Goal: Use online tool/utility: Utilize a website feature to perform a specific function

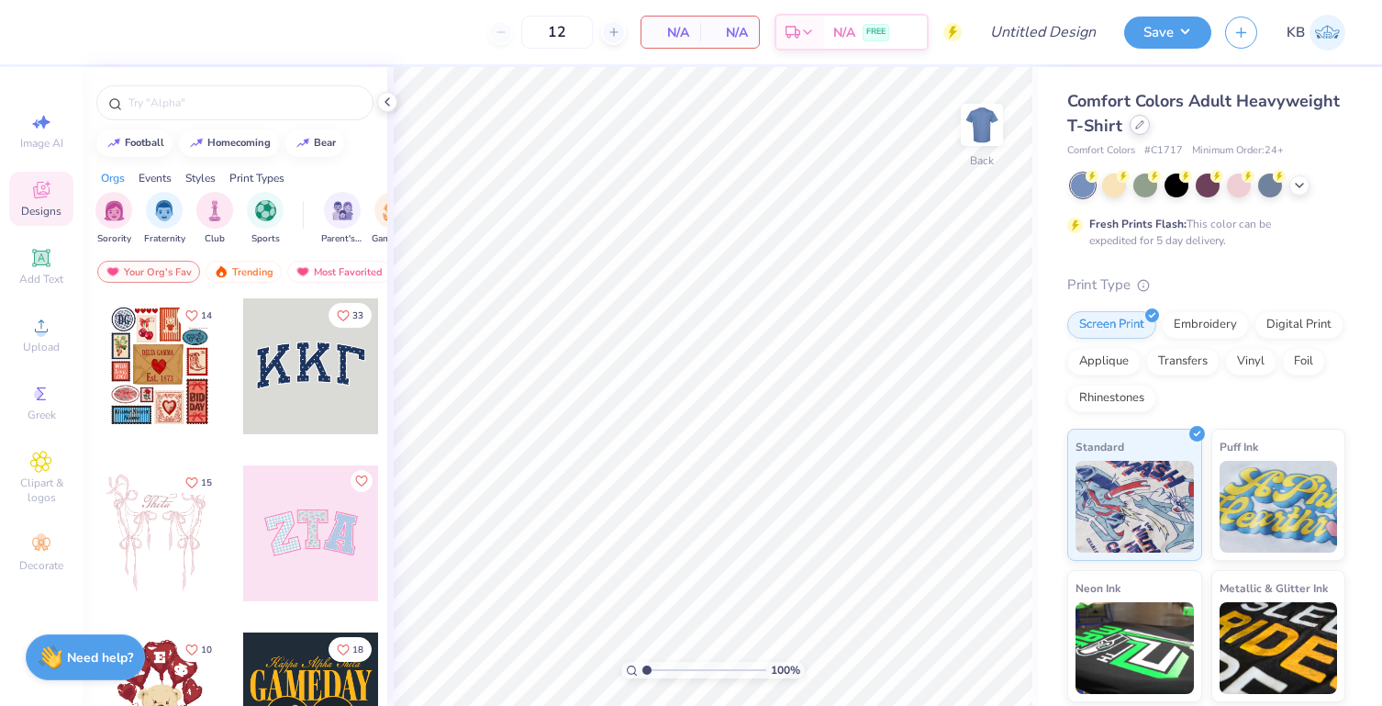
click at [1144, 126] on icon at bounding box center [1139, 124] width 9 height 9
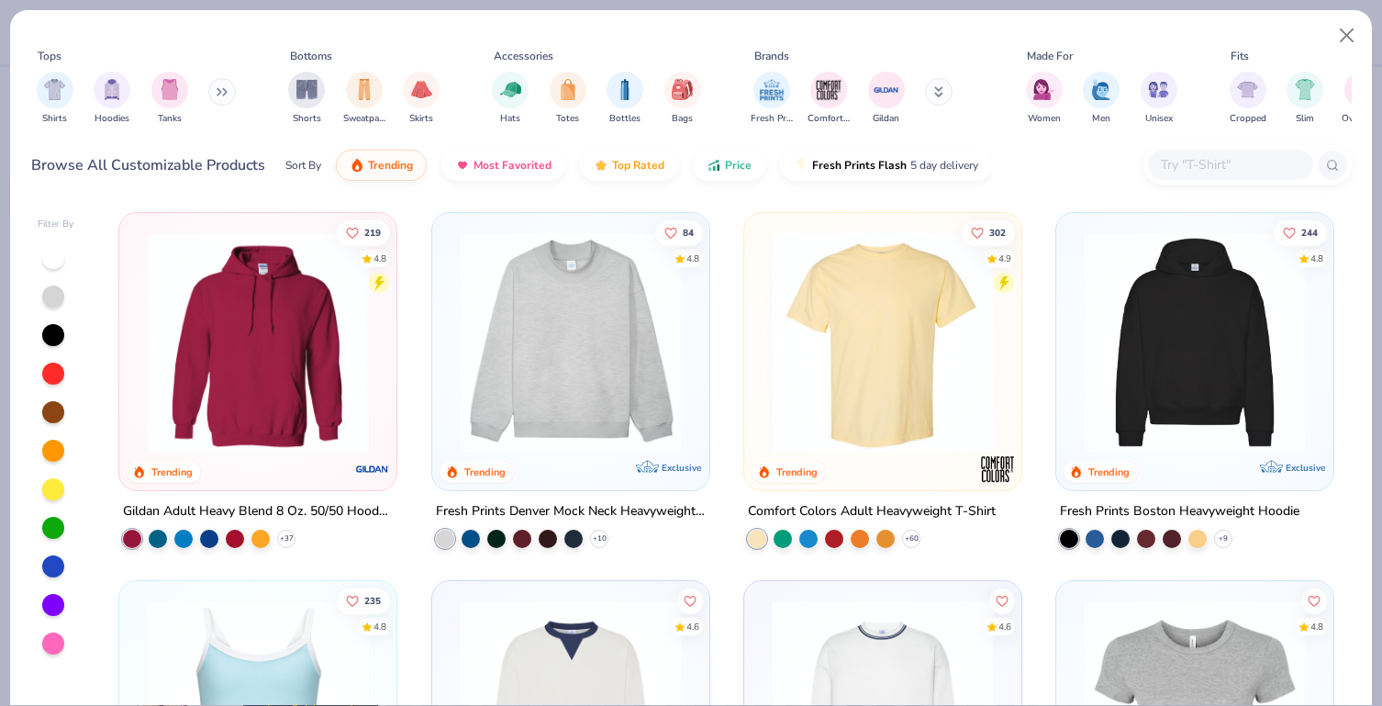
click at [1178, 174] on input "text" at bounding box center [1229, 164] width 141 height 21
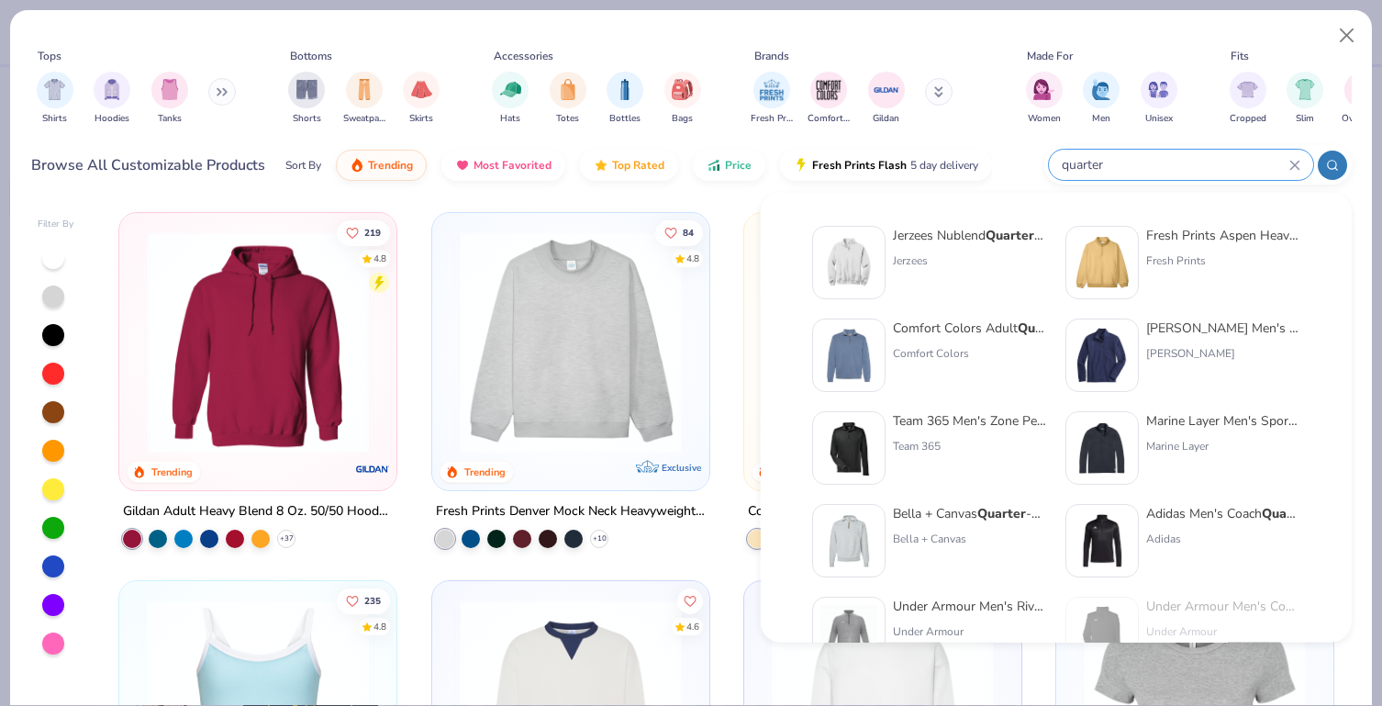
type input "quarter"
click at [888, 246] on div "Jerzees Nublend Quarter -Zip Cadet Collar Sweatshirt Jerzees" at bounding box center [929, 262] width 235 height 73
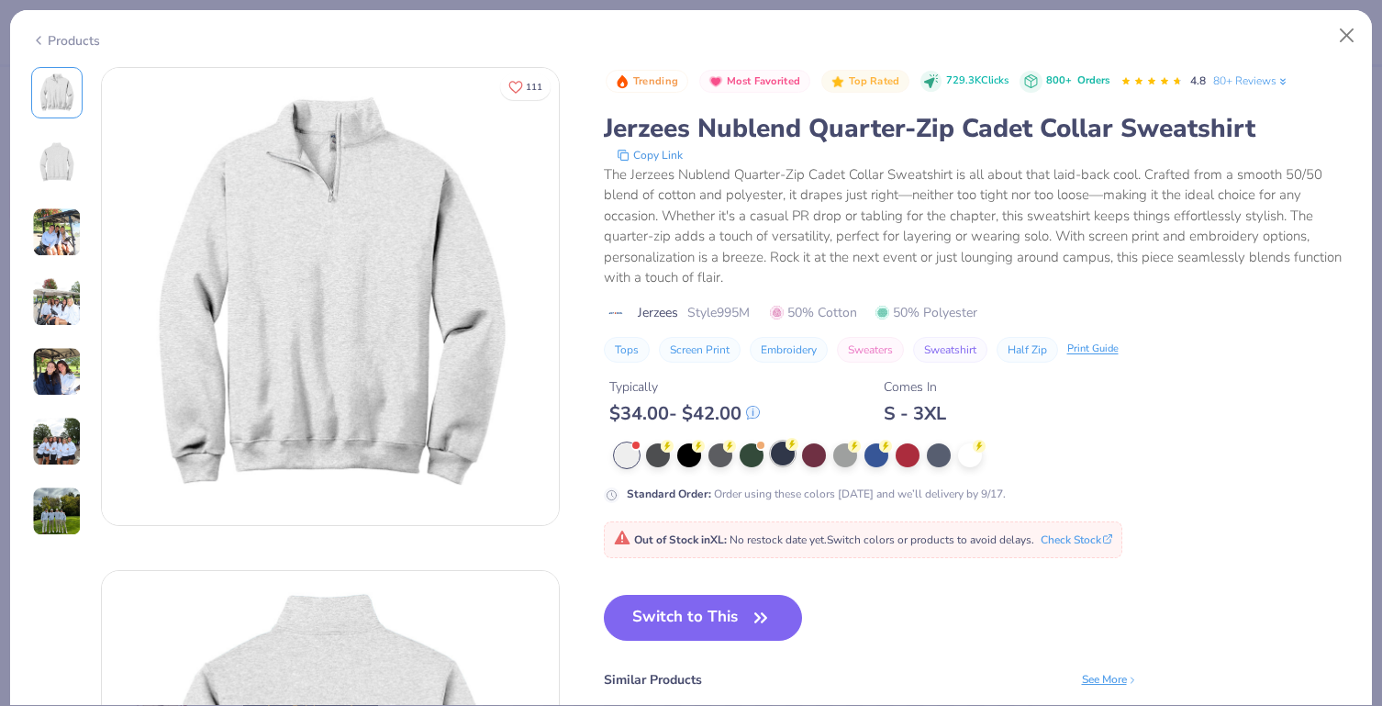
click at [786, 450] on icon at bounding box center [791, 444] width 13 height 13
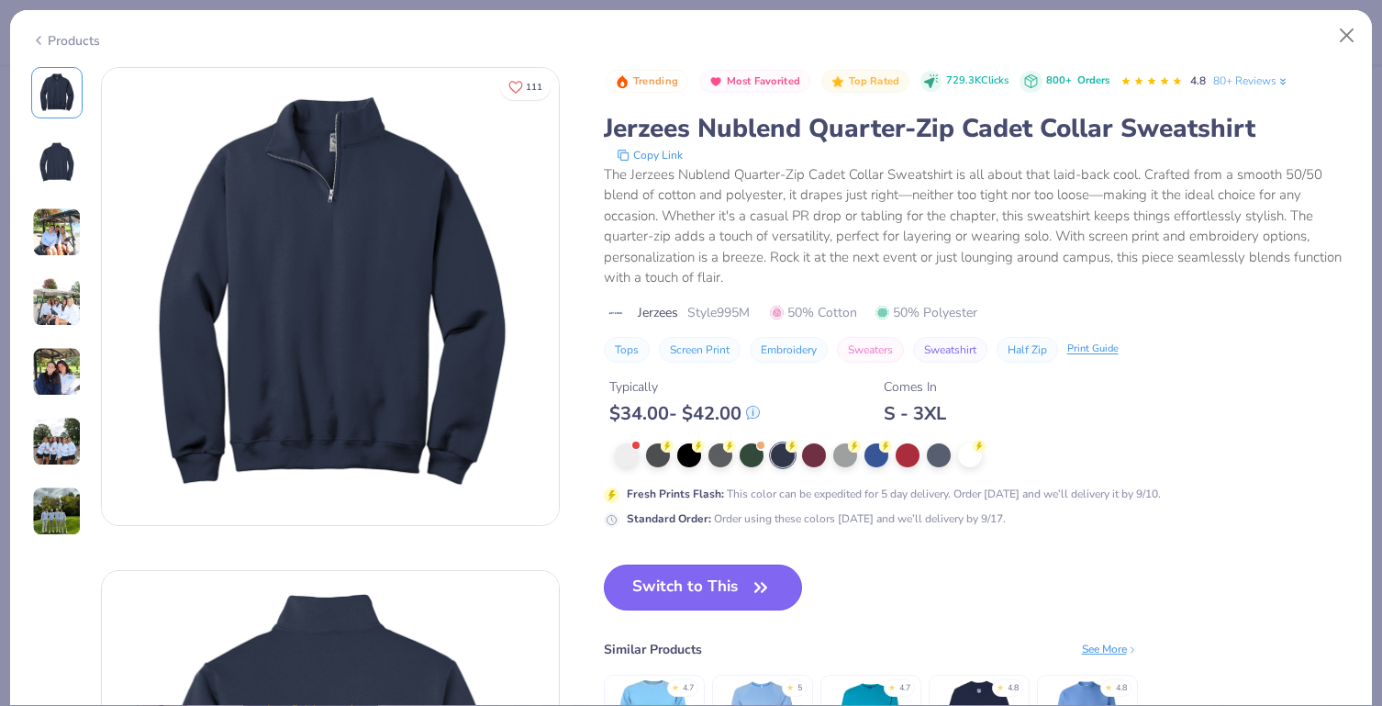
click at [720, 572] on button "Switch to This" at bounding box center [703, 587] width 199 height 46
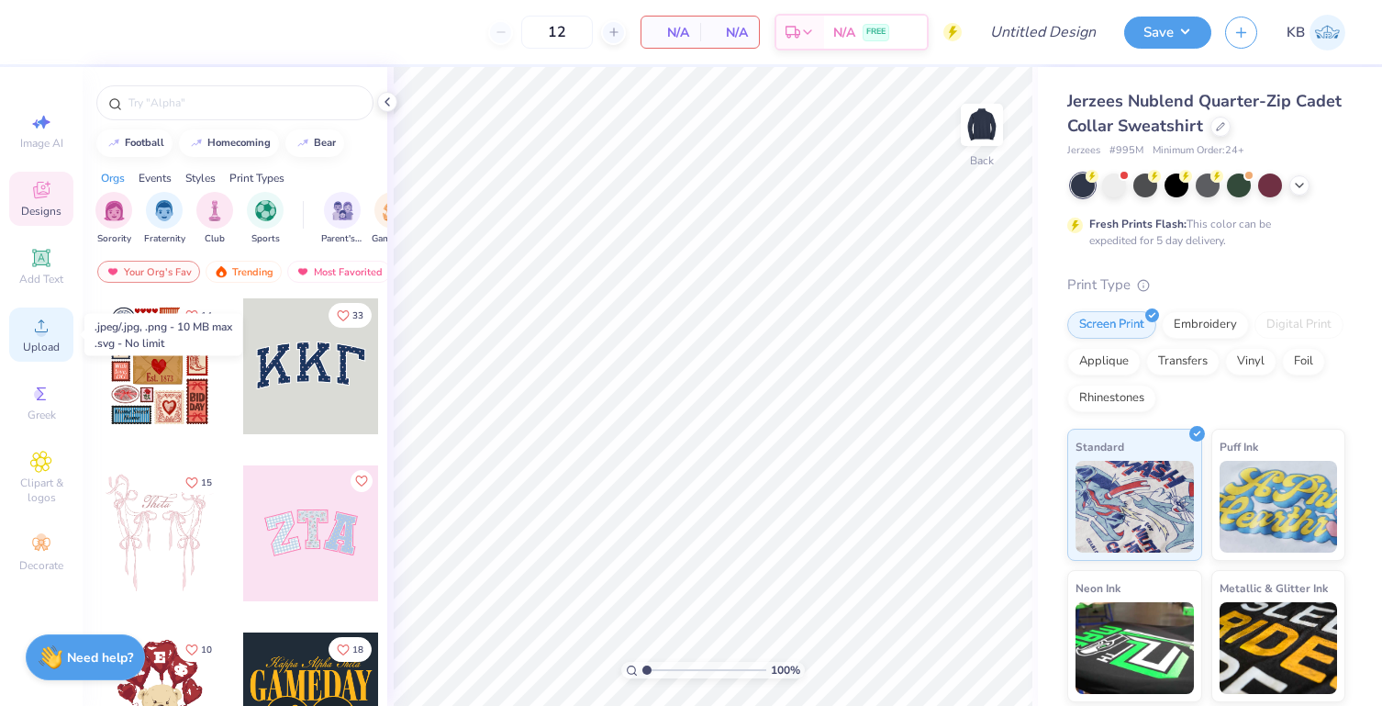
click at [44, 330] on circle at bounding box center [41, 332] width 10 height 10
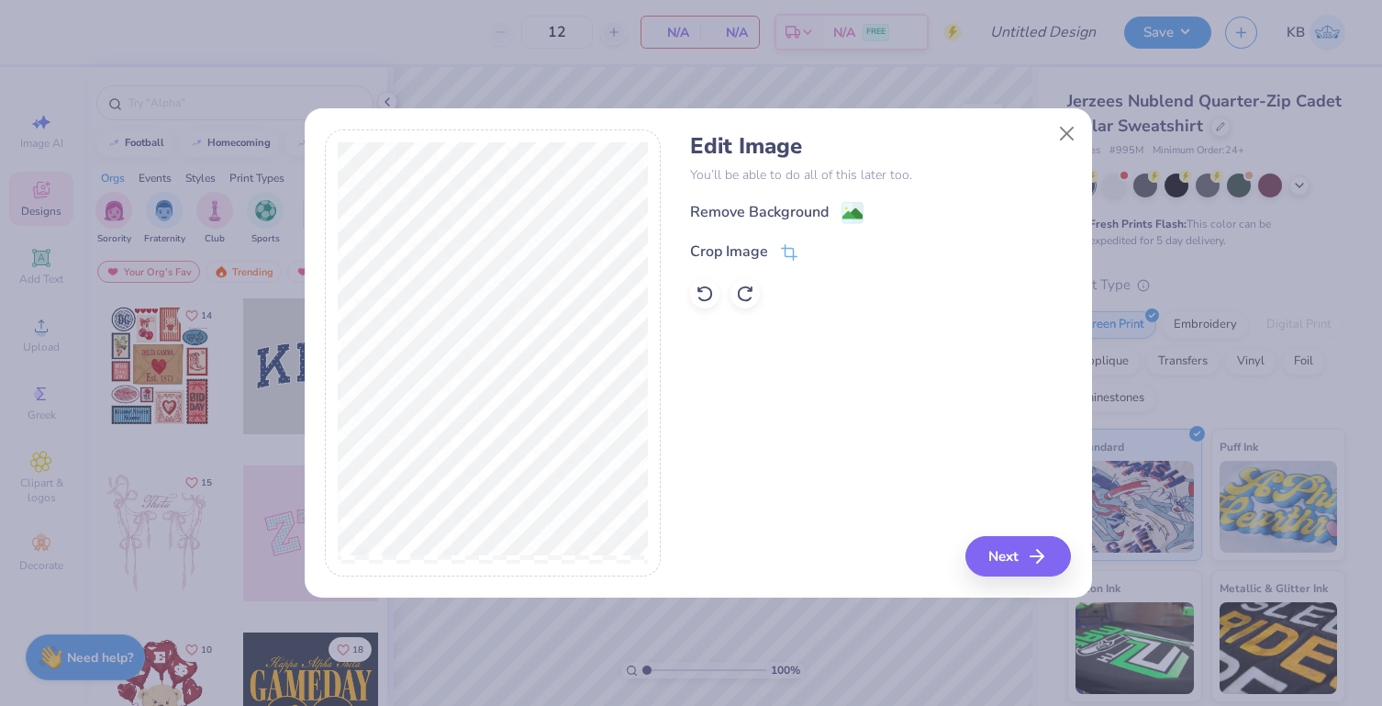
click at [709, 226] on div "Remove Background Crop Image" at bounding box center [880, 254] width 381 height 107
click at [707, 209] on div "Remove Background" at bounding box center [759, 214] width 139 height 22
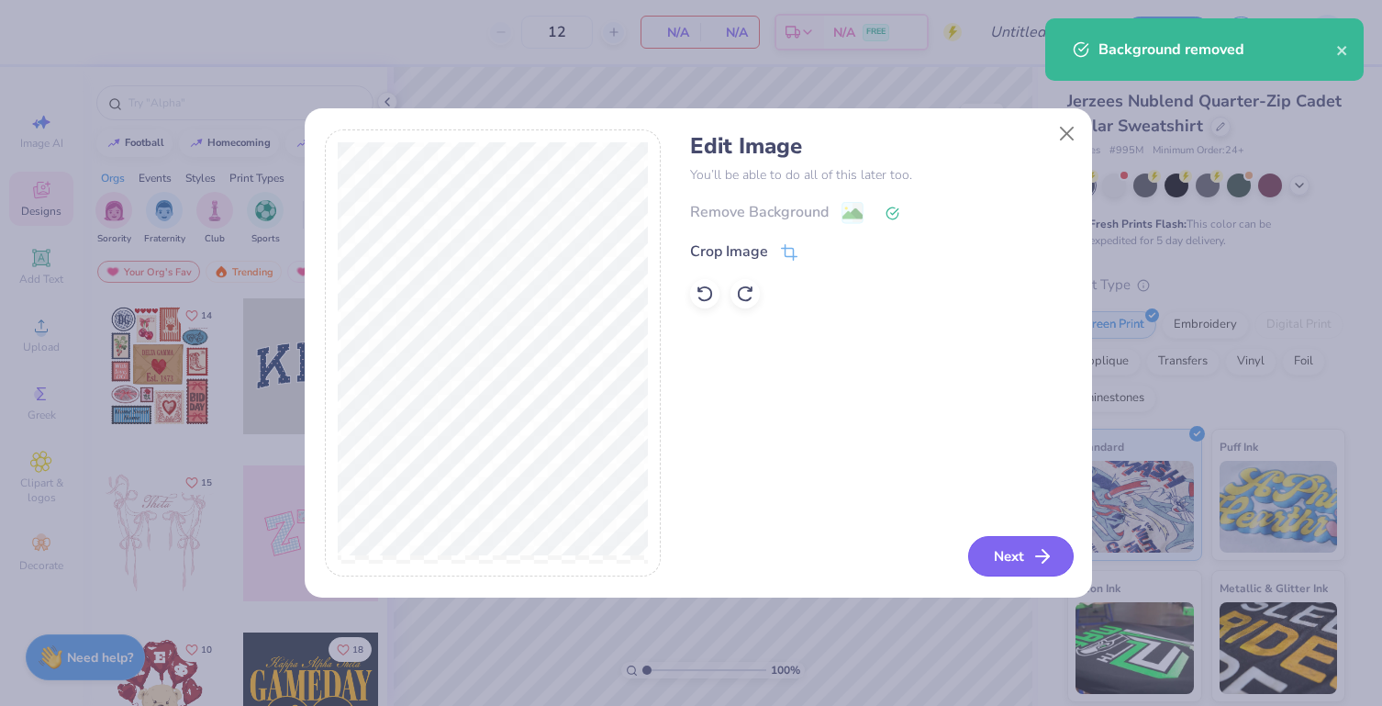
click at [1034, 557] on icon "button" at bounding box center [1042, 556] width 22 height 22
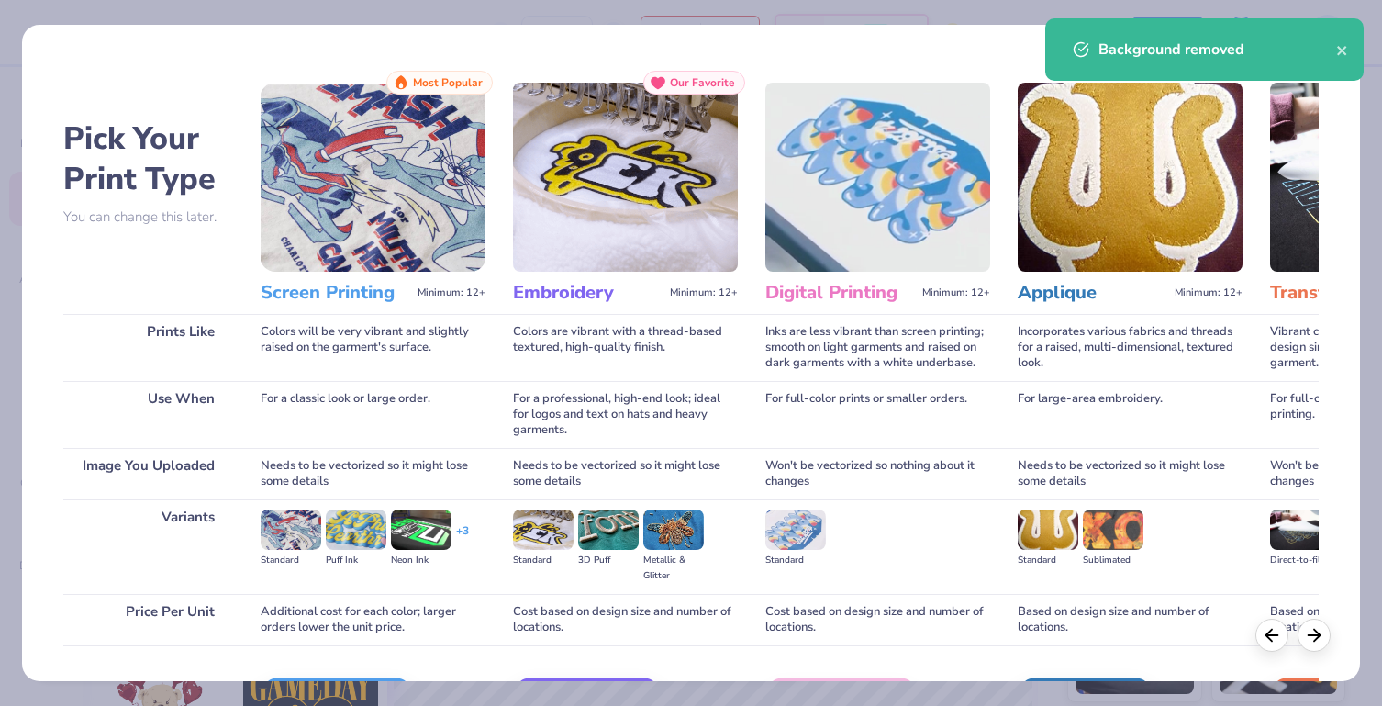
scroll to position [117, 0]
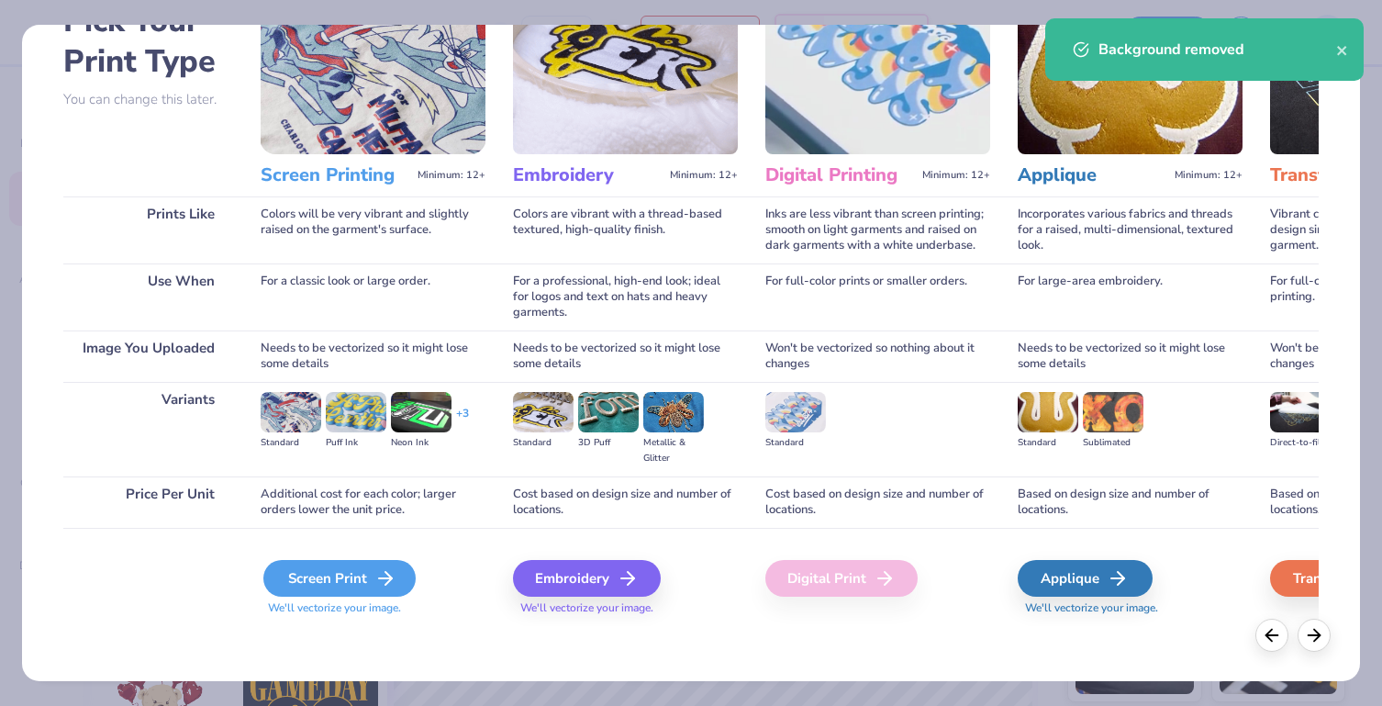
click at [355, 580] on div "Screen Print" at bounding box center [339, 578] width 152 height 37
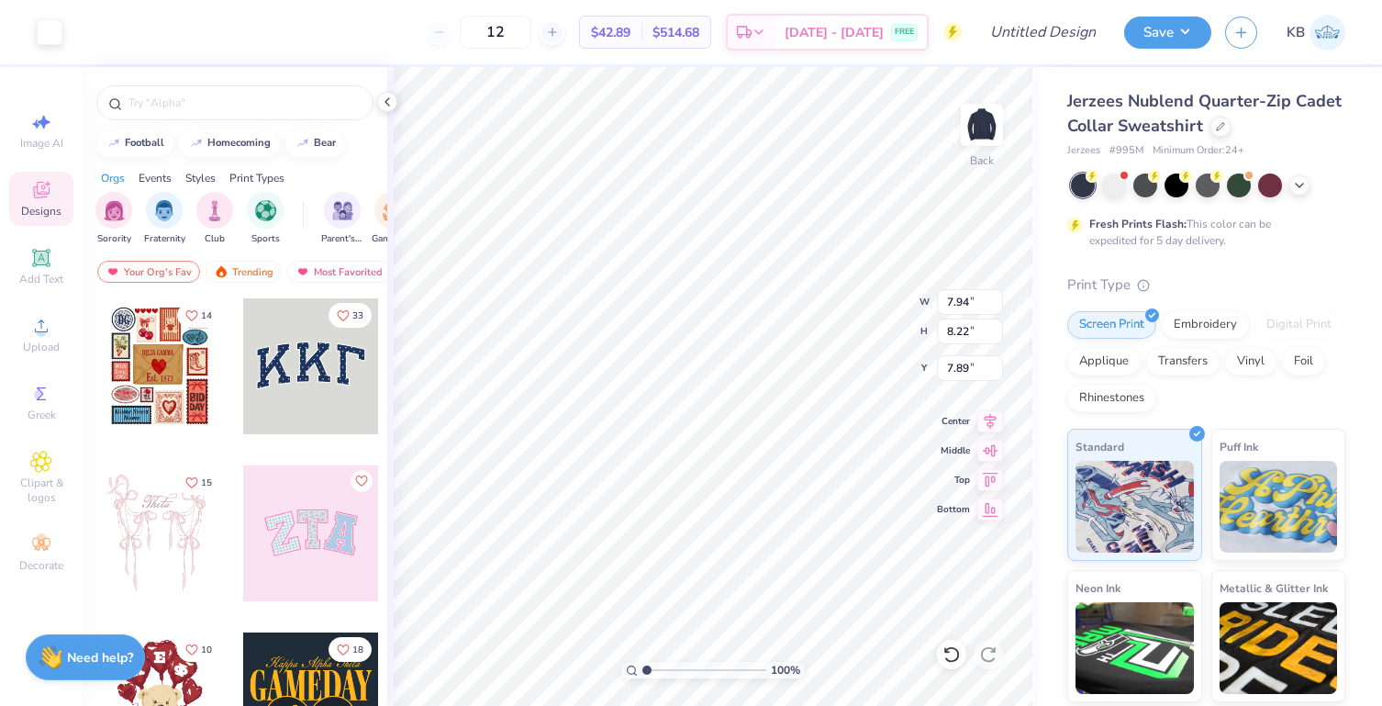
type input "2.75"
type input "2.84"
type input "3.42"
click at [866, 291] on div "100 % Back W 2.75 2.75 " H 2.84 2.84 " Y 3.42 3.42 " Center Middle Top Bottom" at bounding box center [712, 386] width 650 height 639
click at [1228, 329] on div "Embroidery" at bounding box center [1205, 322] width 87 height 28
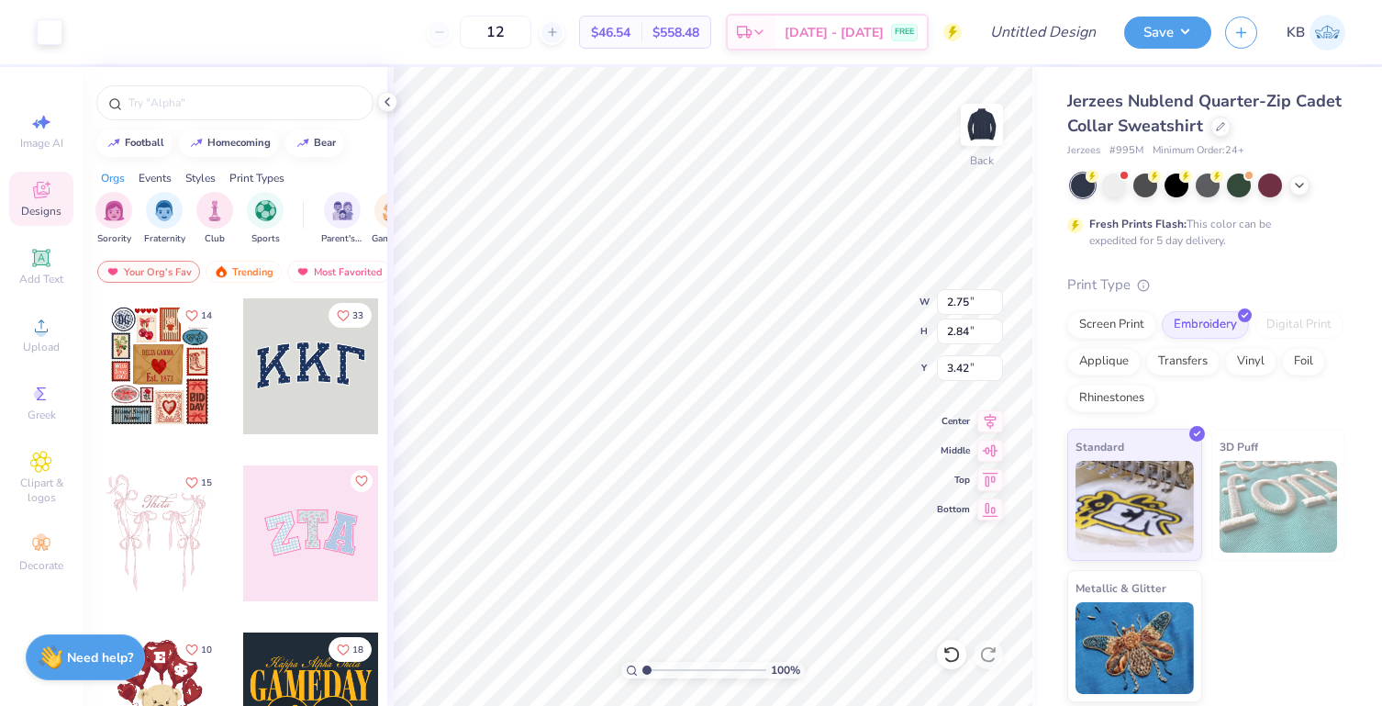
type input "3.00"
drag, startPoint x: 646, startPoint y: 667, endPoint x: 669, endPoint y: 667, distance: 22.9
click at [669, 667] on input "range" at bounding box center [704, 669] width 124 height 17
drag, startPoint x: 671, startPoint y: 670, endPoint x: 647, endPoint y: 670, distance: 23.9
type input "1.04"
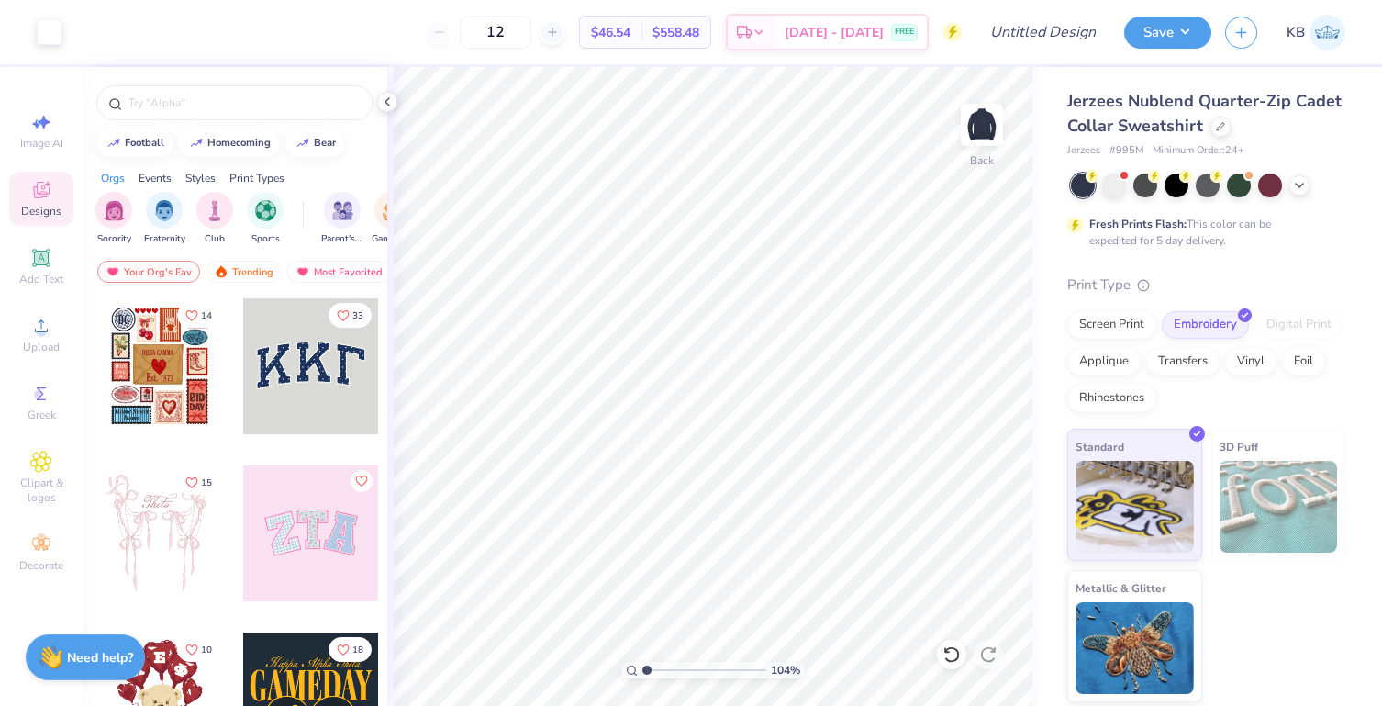
click at [647, 670] on input "range" at bounding box center [704, 669] width 124 height 17
click at [1135, 321] on div "Screen Print" at bounding box center [1111, 322] width 89 height 28
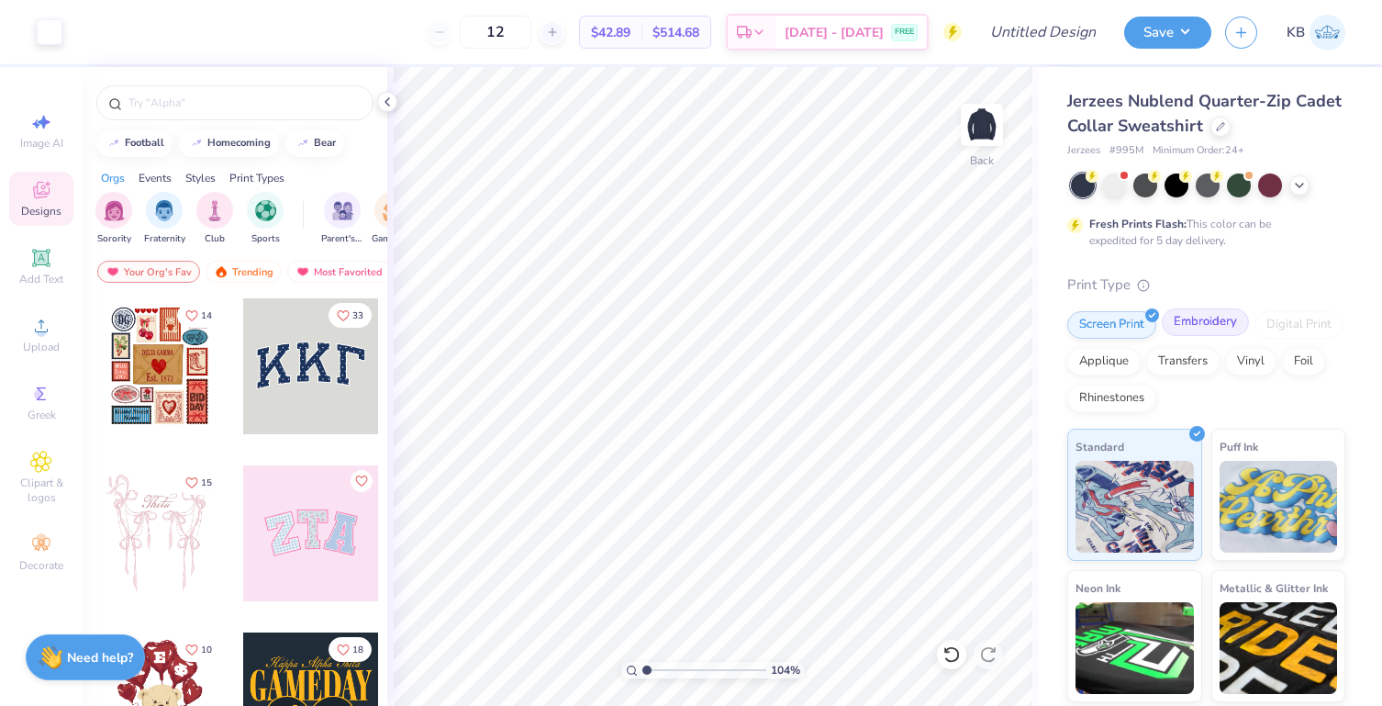
click at [1178, 324] on div "Embroidery" at bounding box center [1205, 322] width 87 height 28
